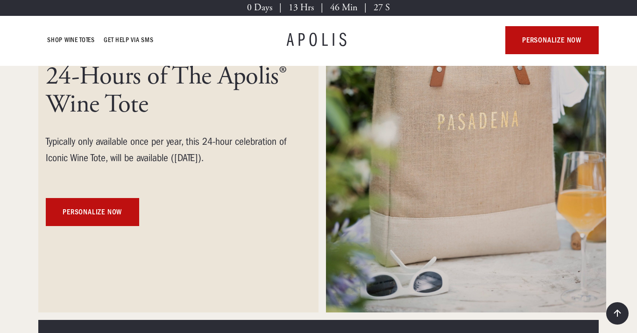
scroll to position [85, 0]
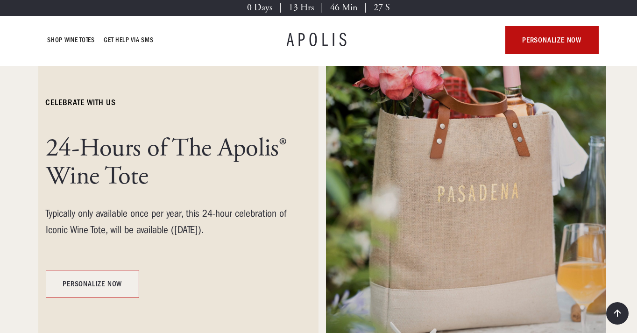
click at [107, 285] on link "personalize now" at bounding box center [92, 284] width 93 height 28
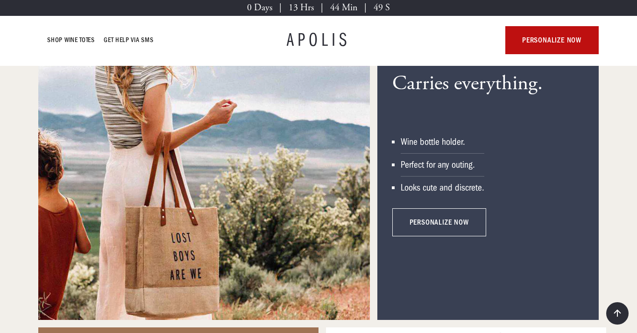
scroll to position [1239, 0]
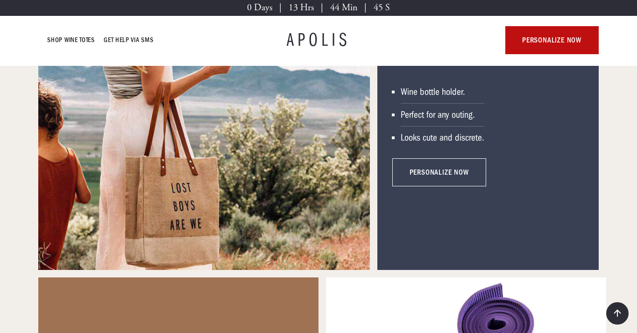
click at [419, 177] on link "personalize now" at bounding box center [438, 172] width 93 height 28
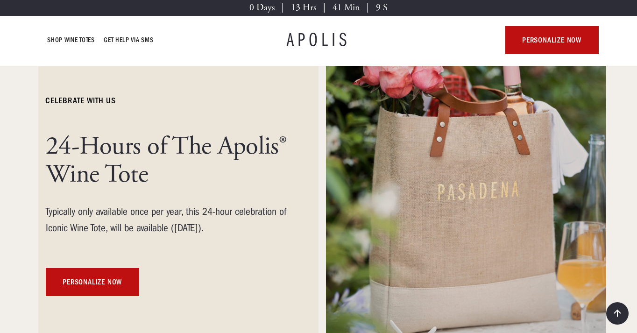
scroll to position [86, 0]
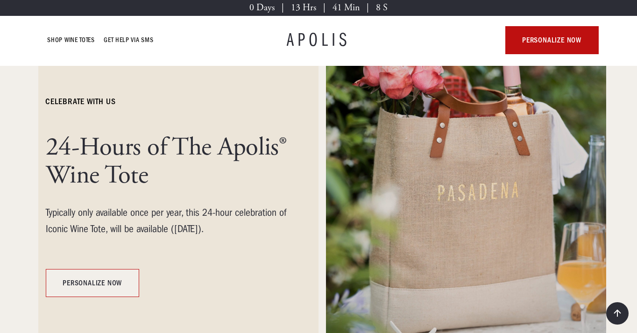
click at [77, 286] on link "personalize now" at bounding box center [92, 283] width 93 height 28
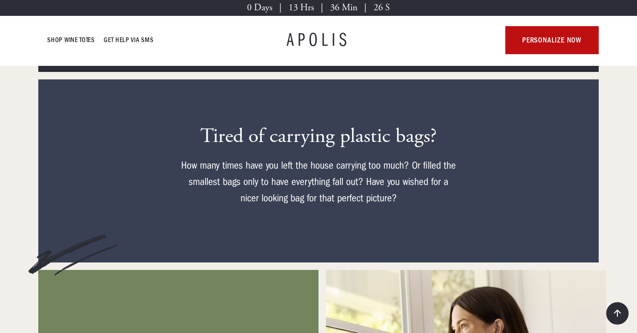
scroll to position [515, 0]
